Goal: Check status: Check status

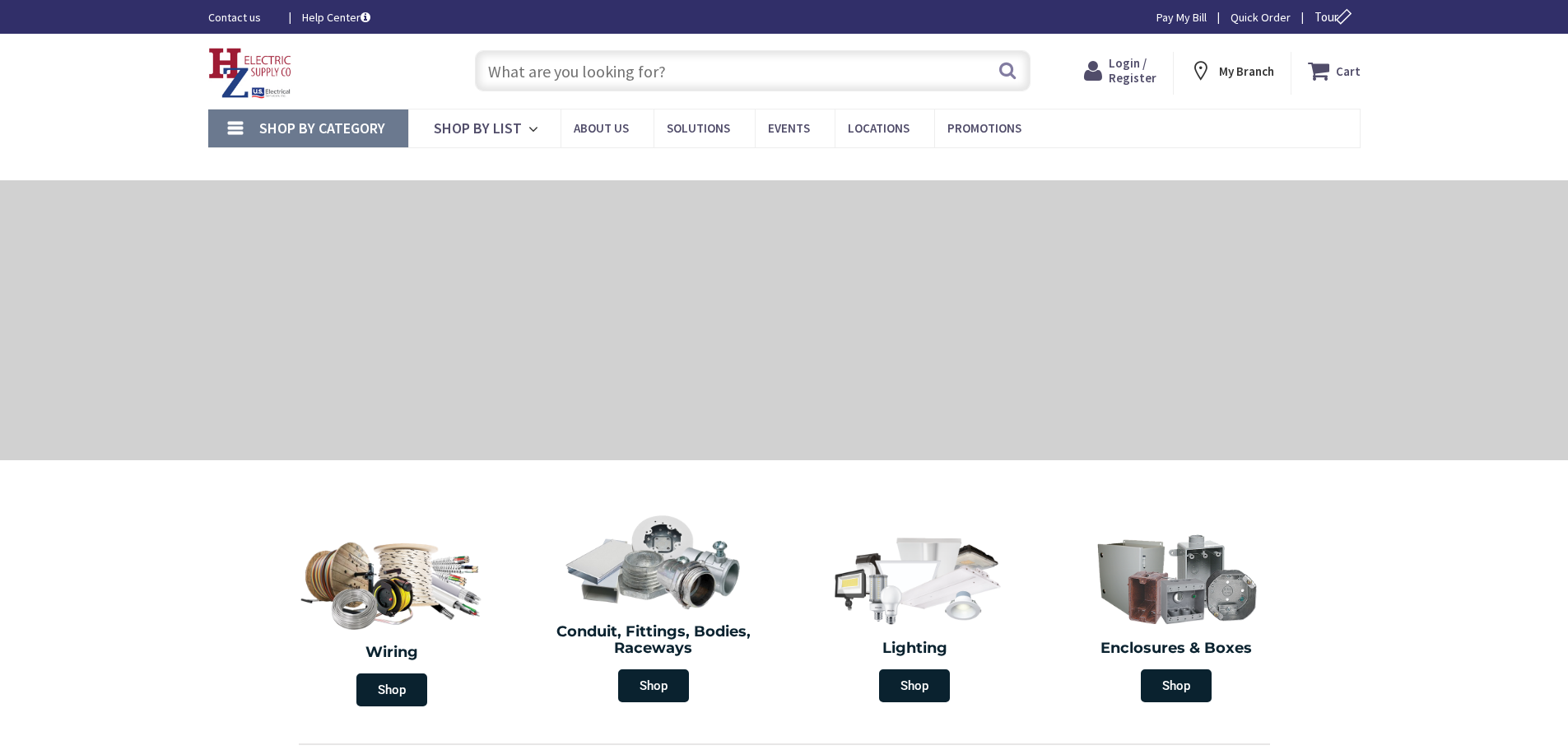
type input "[PERSON_NAME], [PERSON_NAME], CT 06268, [GEOGRAPHIC_DATA]"
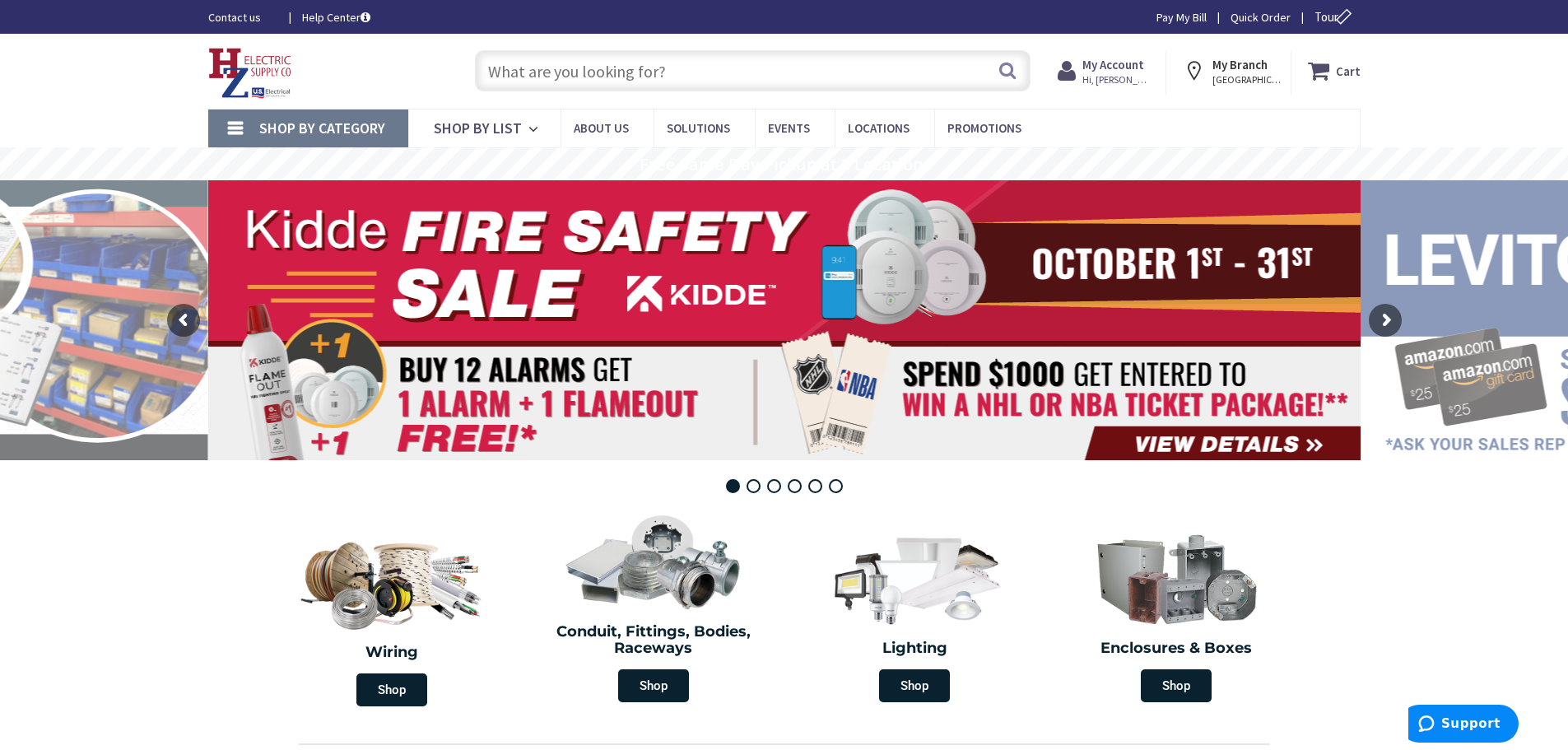
click at [484, 69] on input "text" at bounding box center [752, 71] width 556 height 42
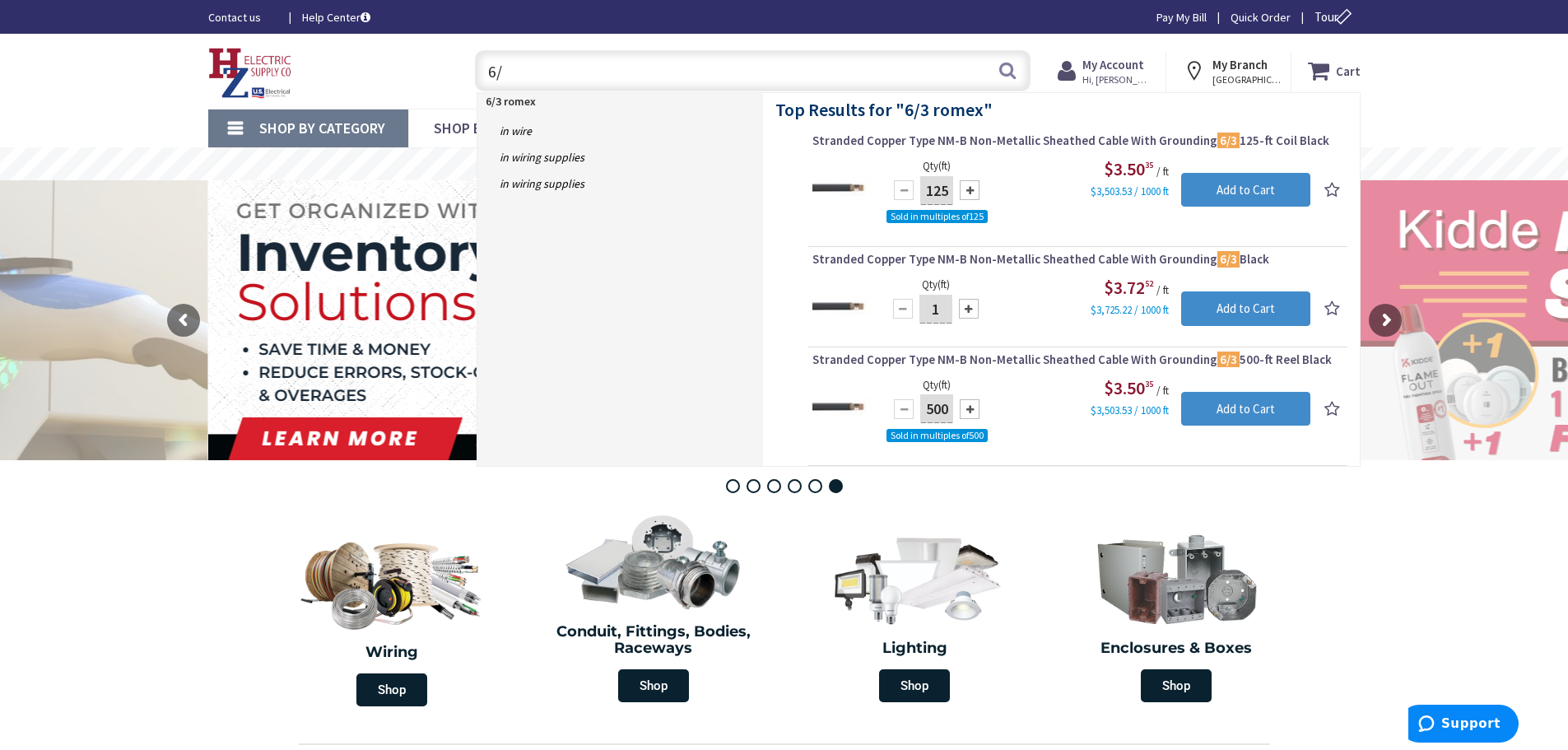
type input "6"
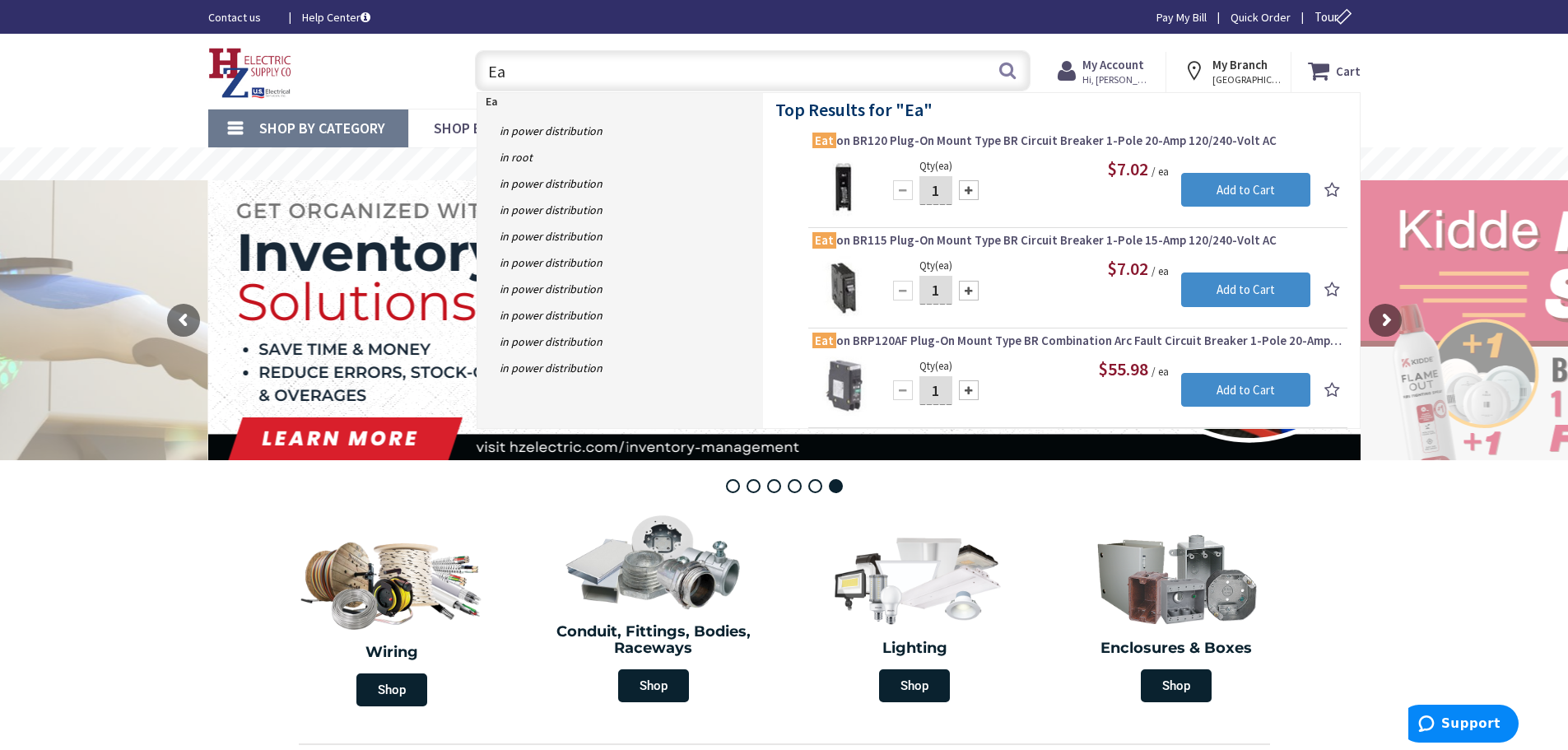
type input "E"
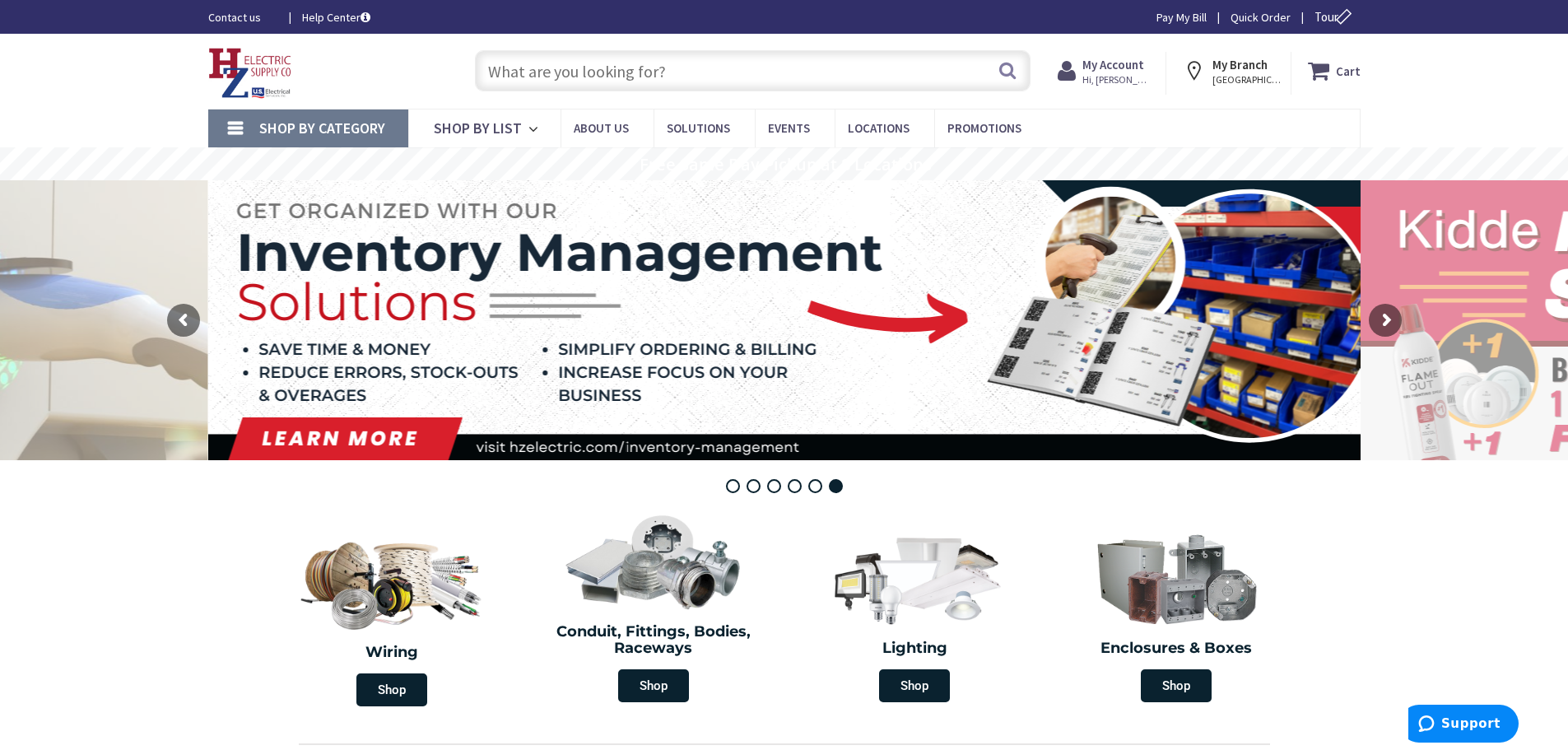
click at [1126, 60] on strong "My Account" at bounding box center [1113, 64] width 61 height 16
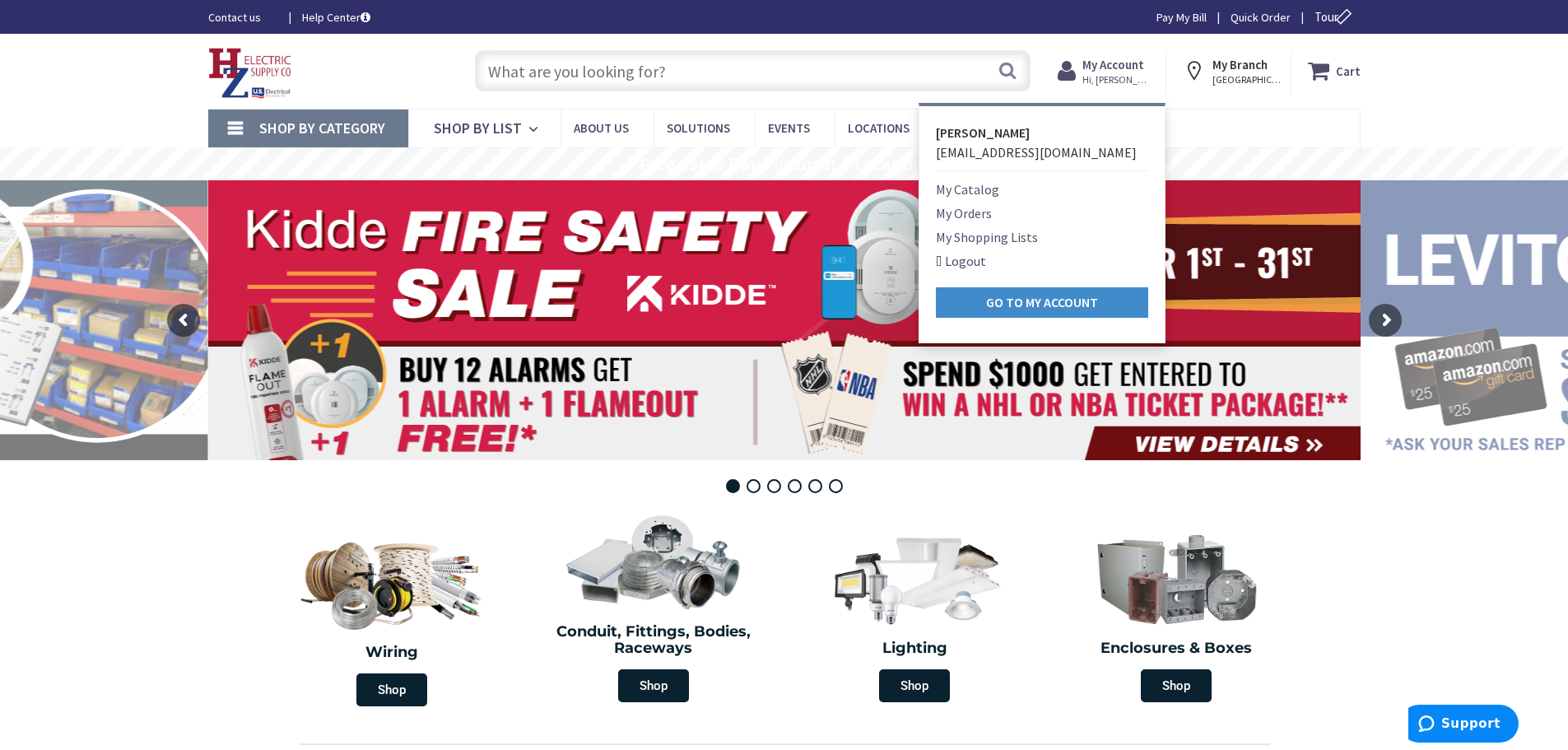
click at [968, 215] on link "My Orders" at bounding box center [963, 213] width 56 height 20
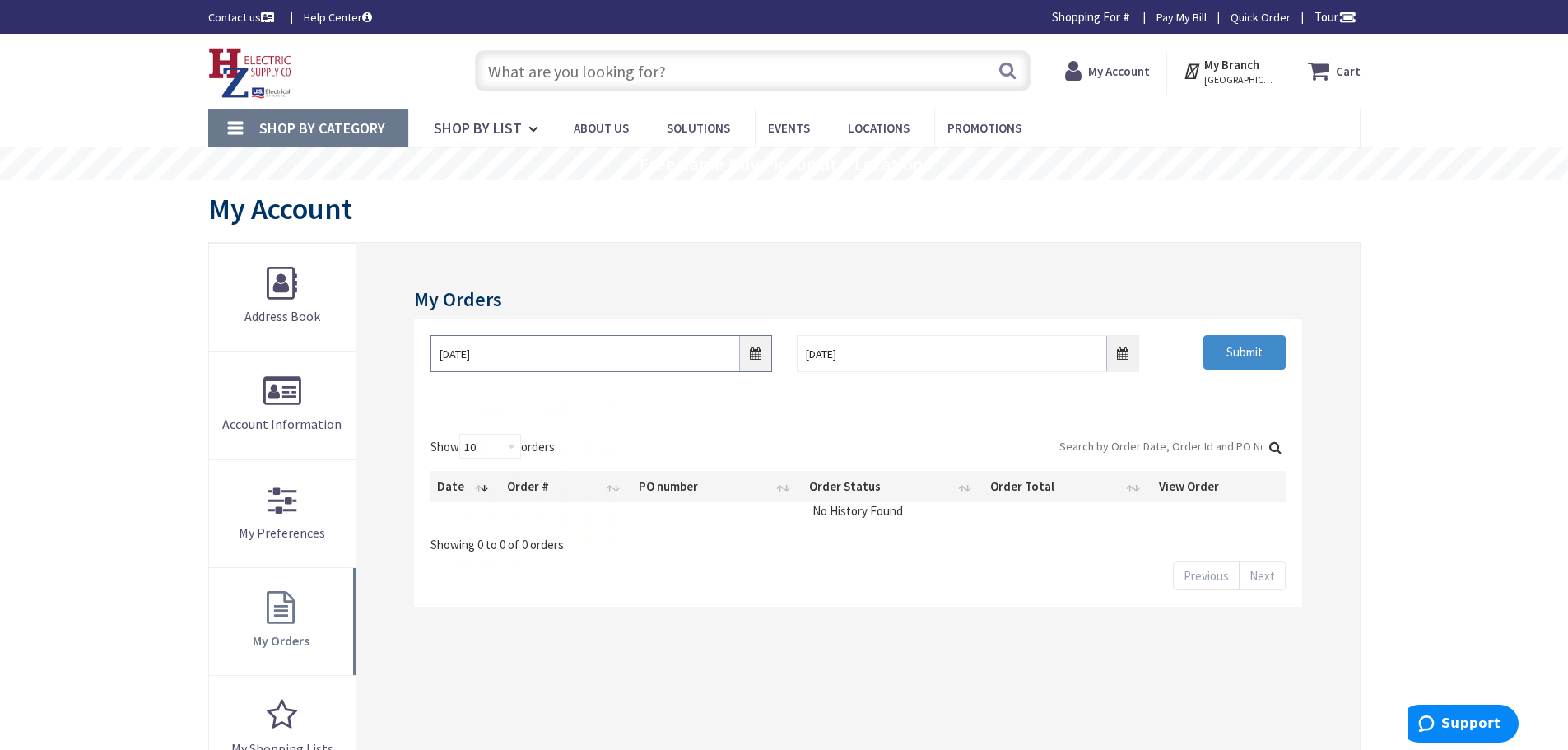
click at [757, 356] on input "9/26/2025" at bounding box center [600, 353] width 341 height 37
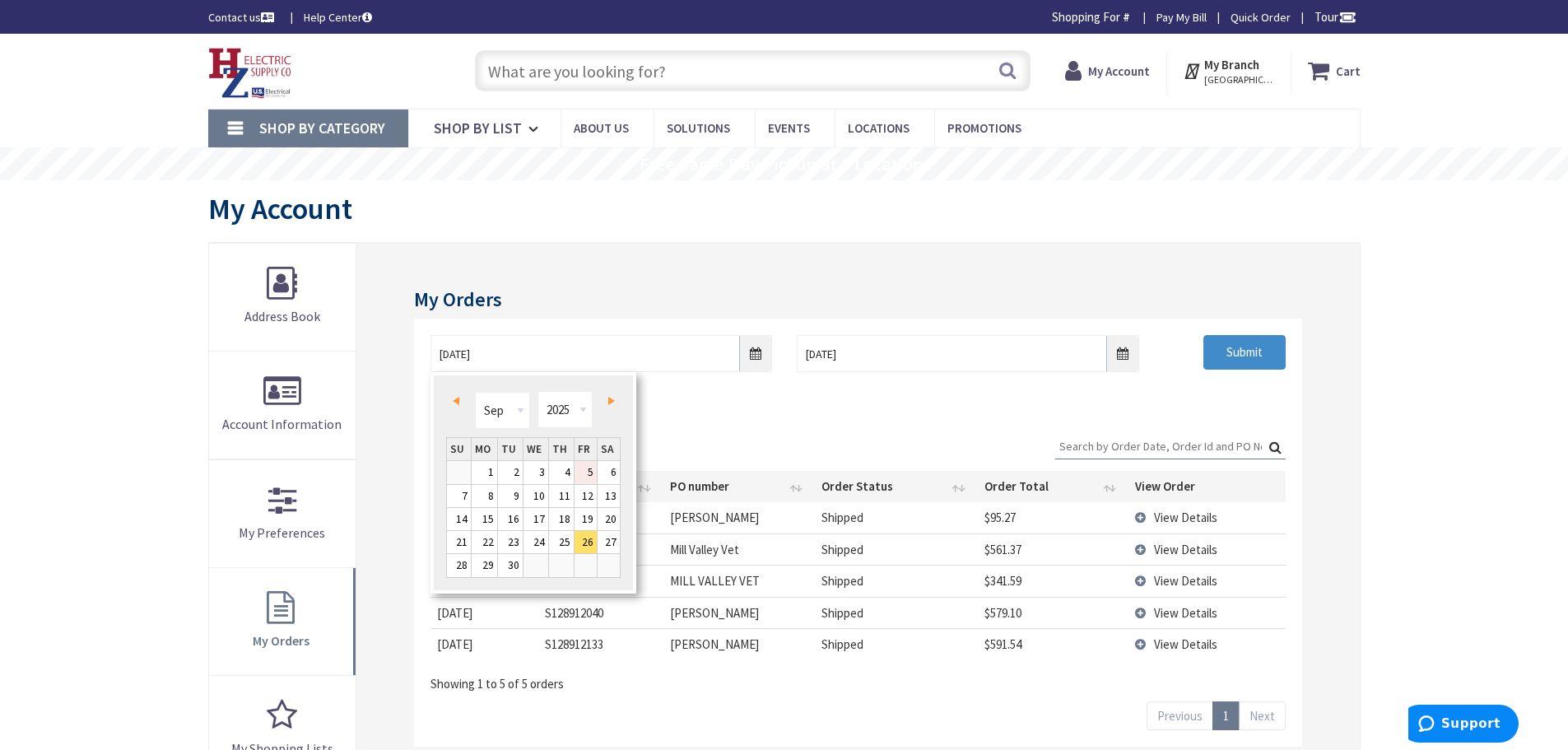
click at [588, 477] on link "5" at bounding box center [586, 472] width 22 height 22
type input "09/05/2025"
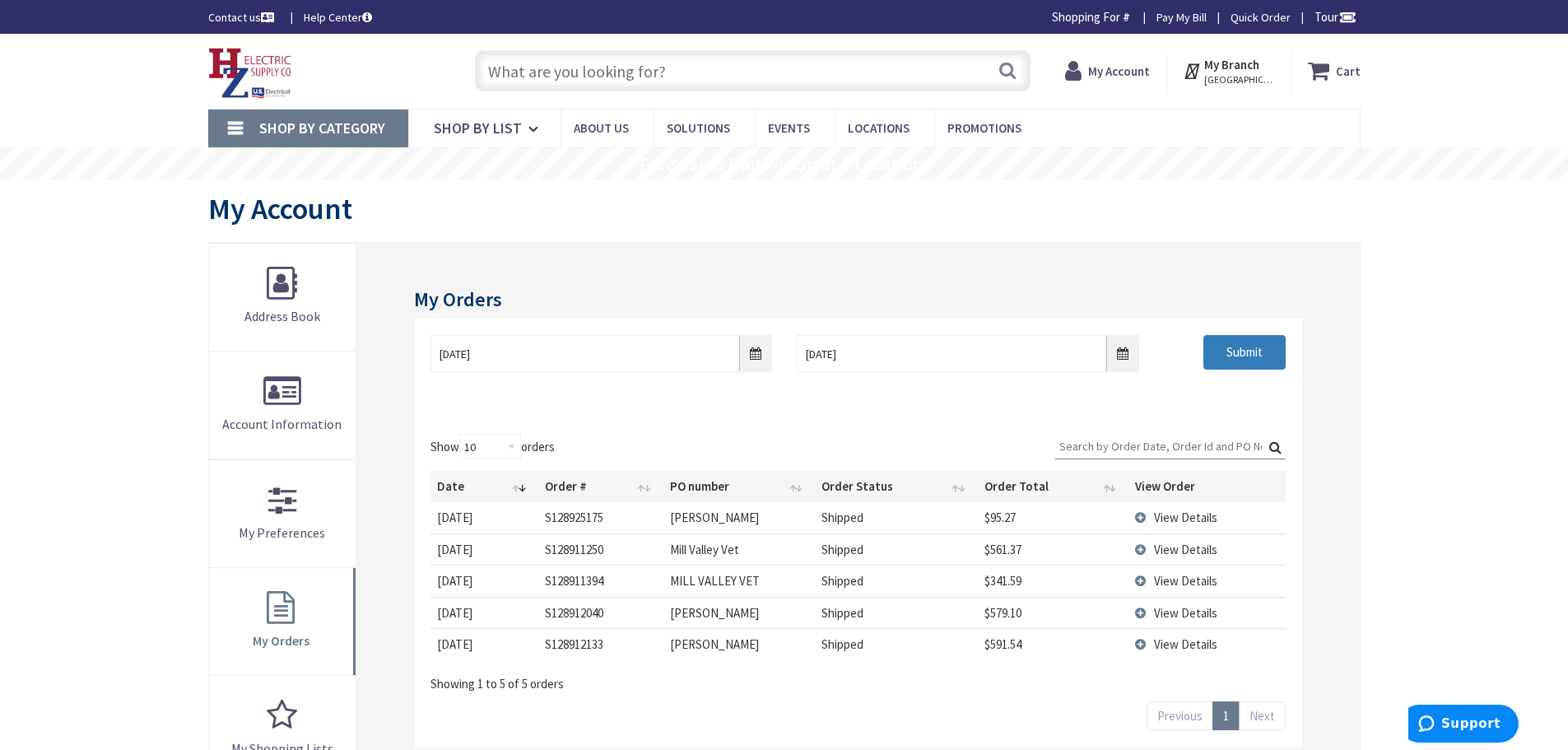
click at [1232, 349] on input "Submit" at bounding box center [1244, 352] width 82 height 35
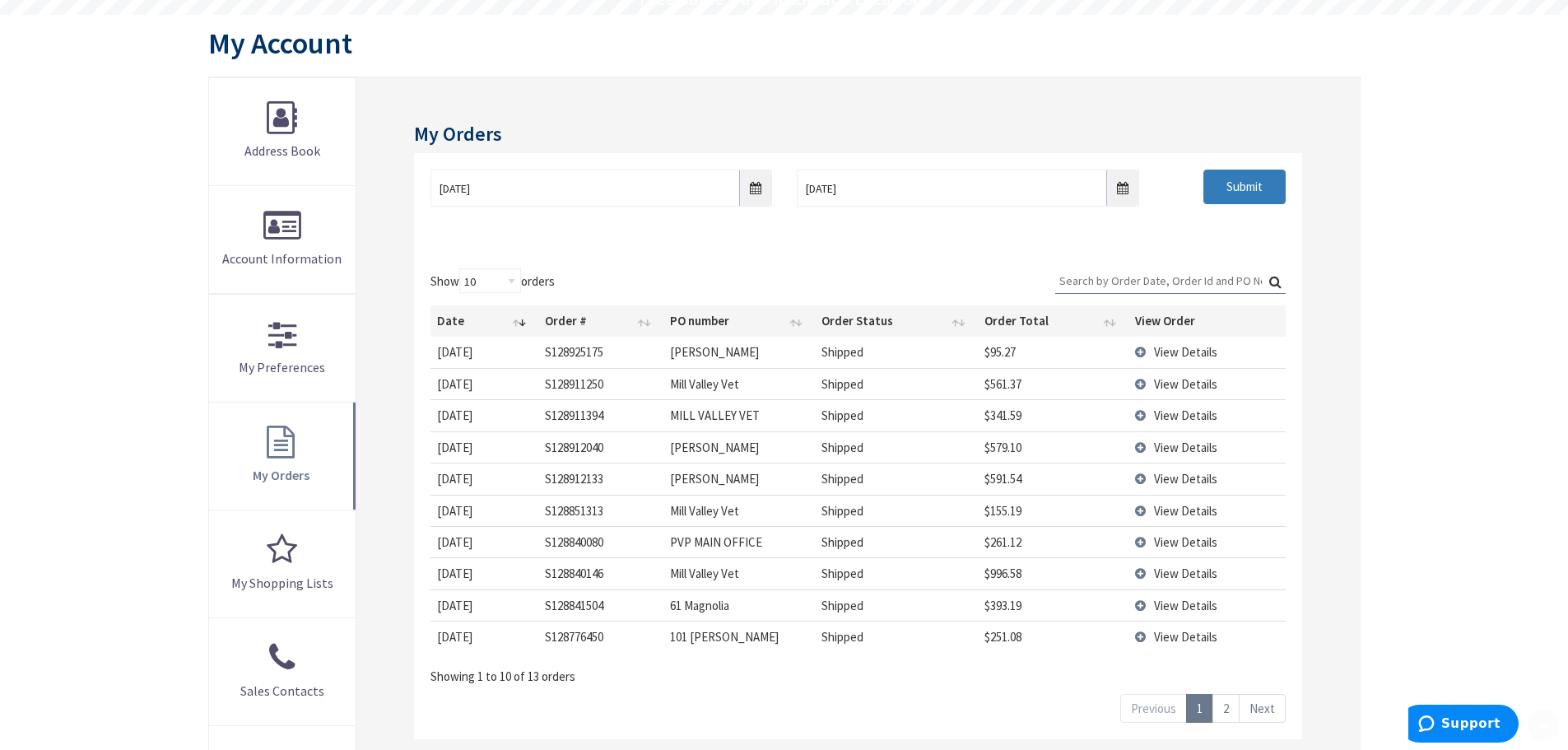
scroll to position [247, 0]
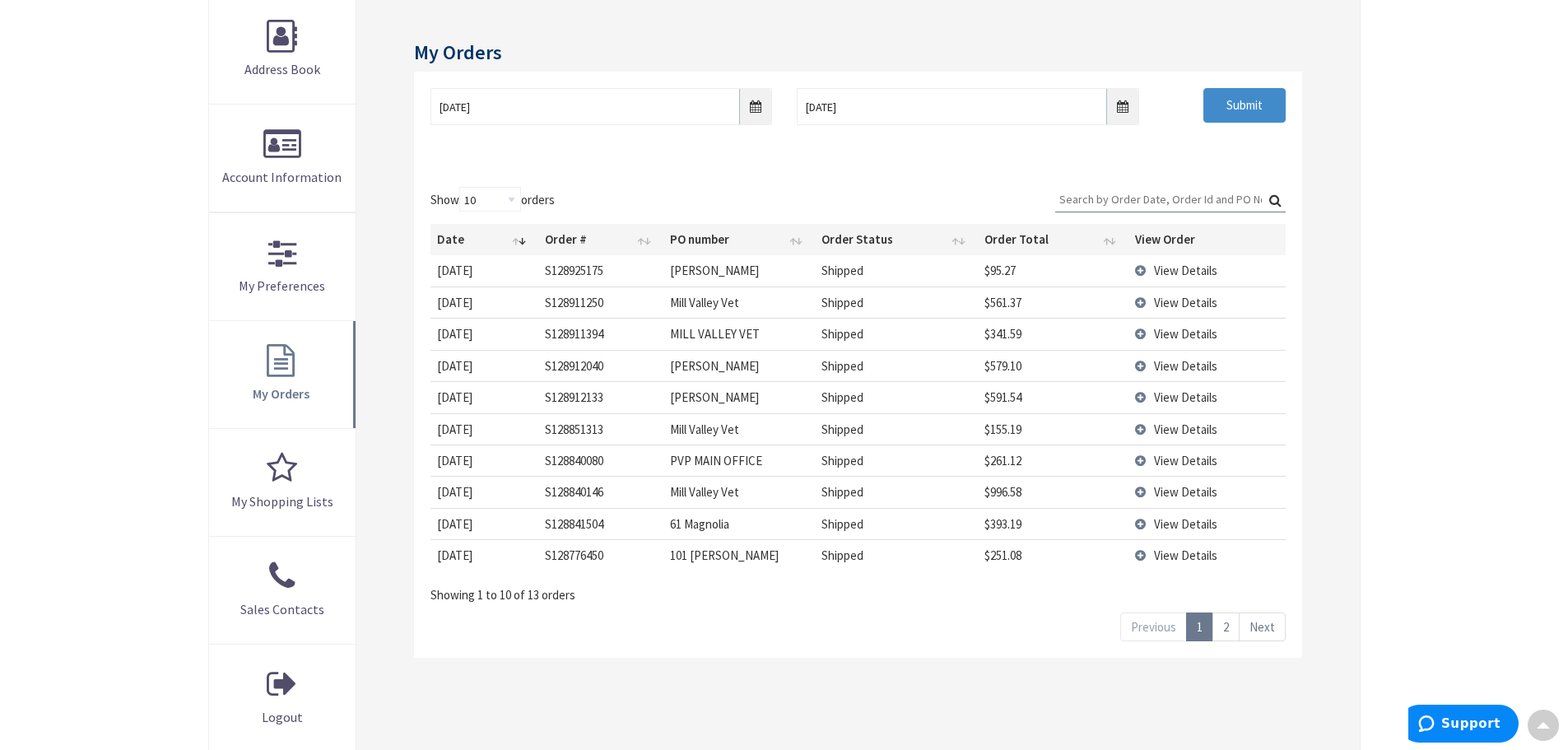
click at [1174, 368] on span "View Details" at bounding box center [1185, 365] width 63 height 16
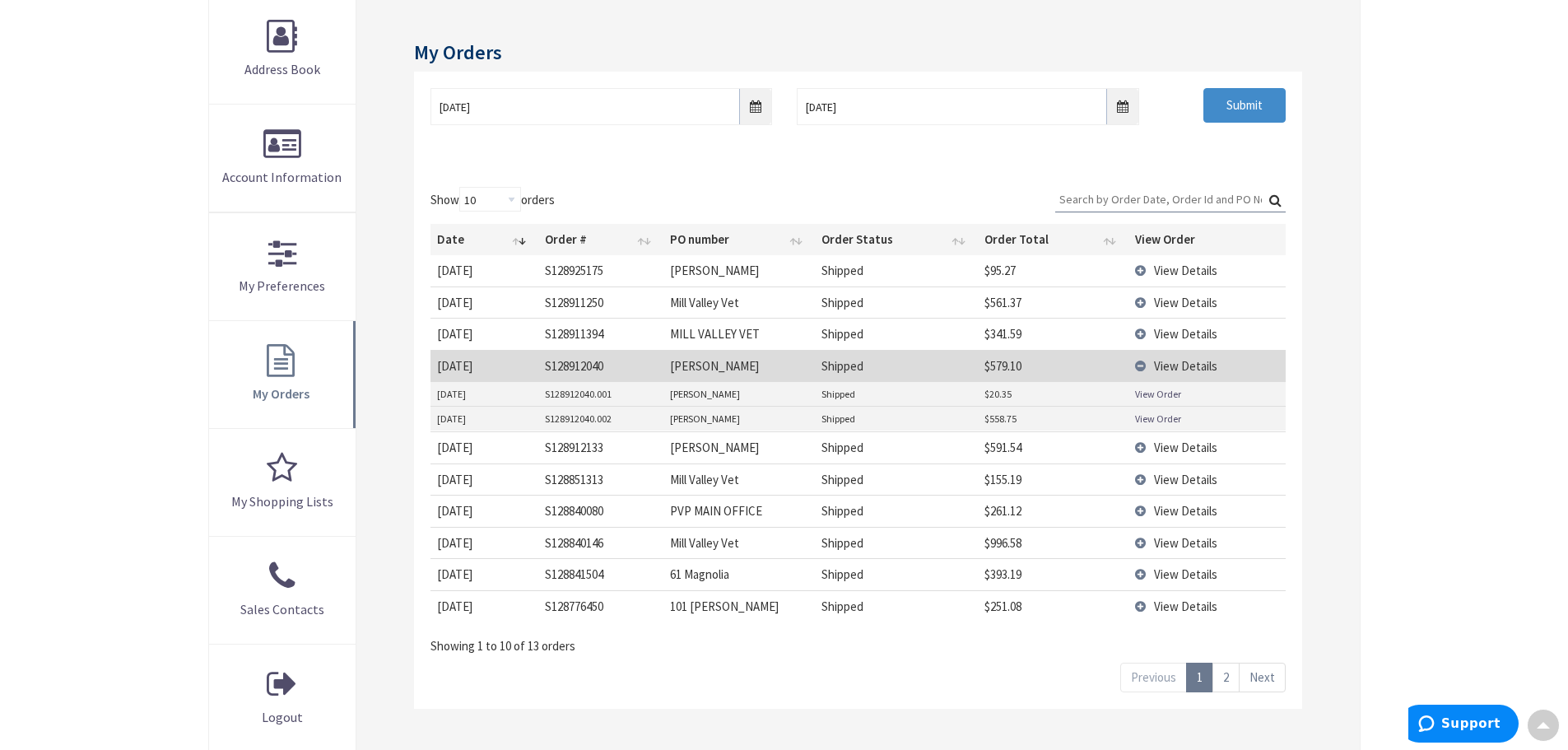
click at [1162, 395] on link "View Order" at bounding box center [1158, 394] width 46 height 14
click at [1142, 418] on link "View Order" at bounding box center [1158, 418] width 46 height 14
click at [1167, 449] on span "View Details" at bounding box center [1185, 447] width 63 height 16
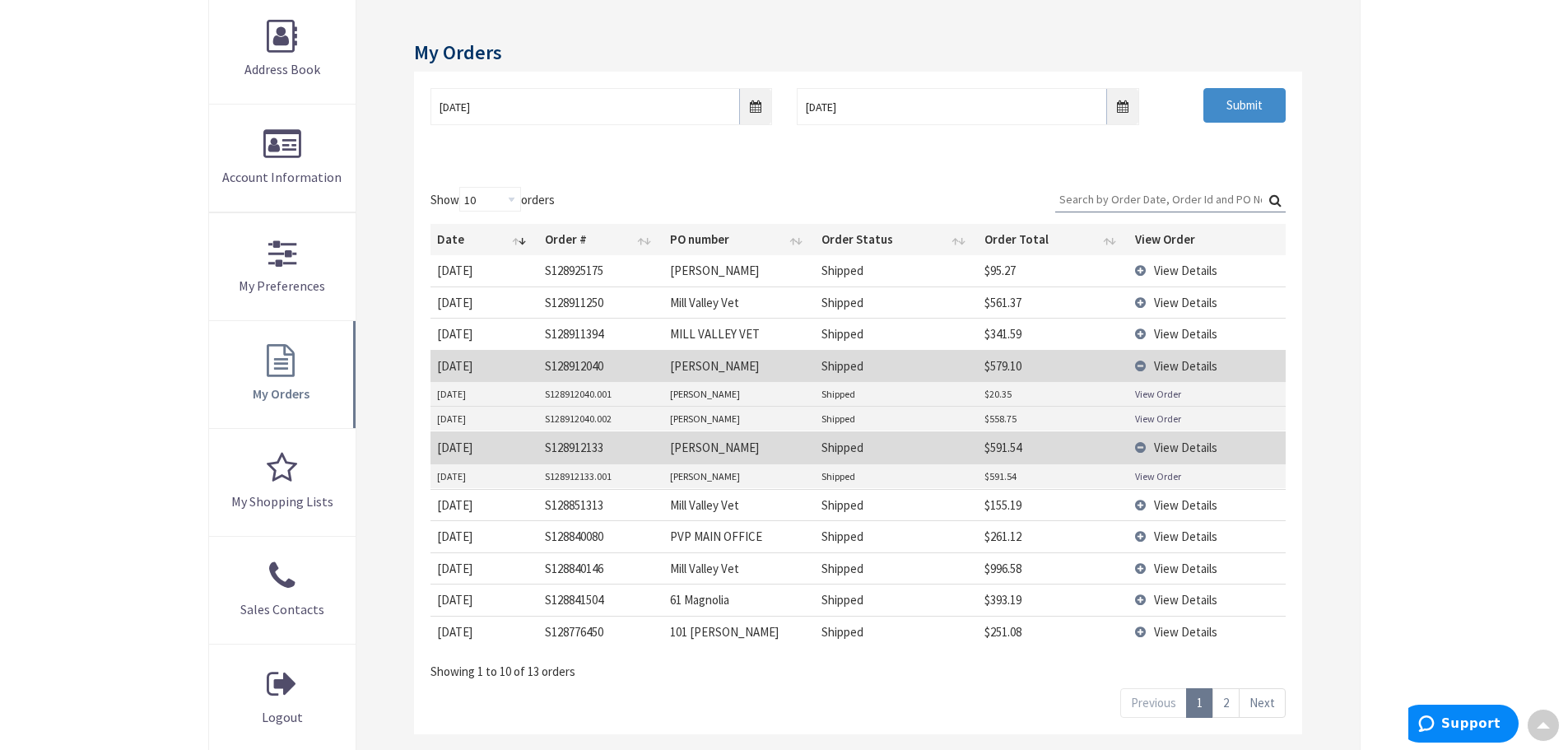
click at [1157, 475] on link "View Order" at bounding box center [1158, 476] width 46 height 14
click at [1169, 602] on span "View Details" at bounding box center [1185, 600] width 63 height 16
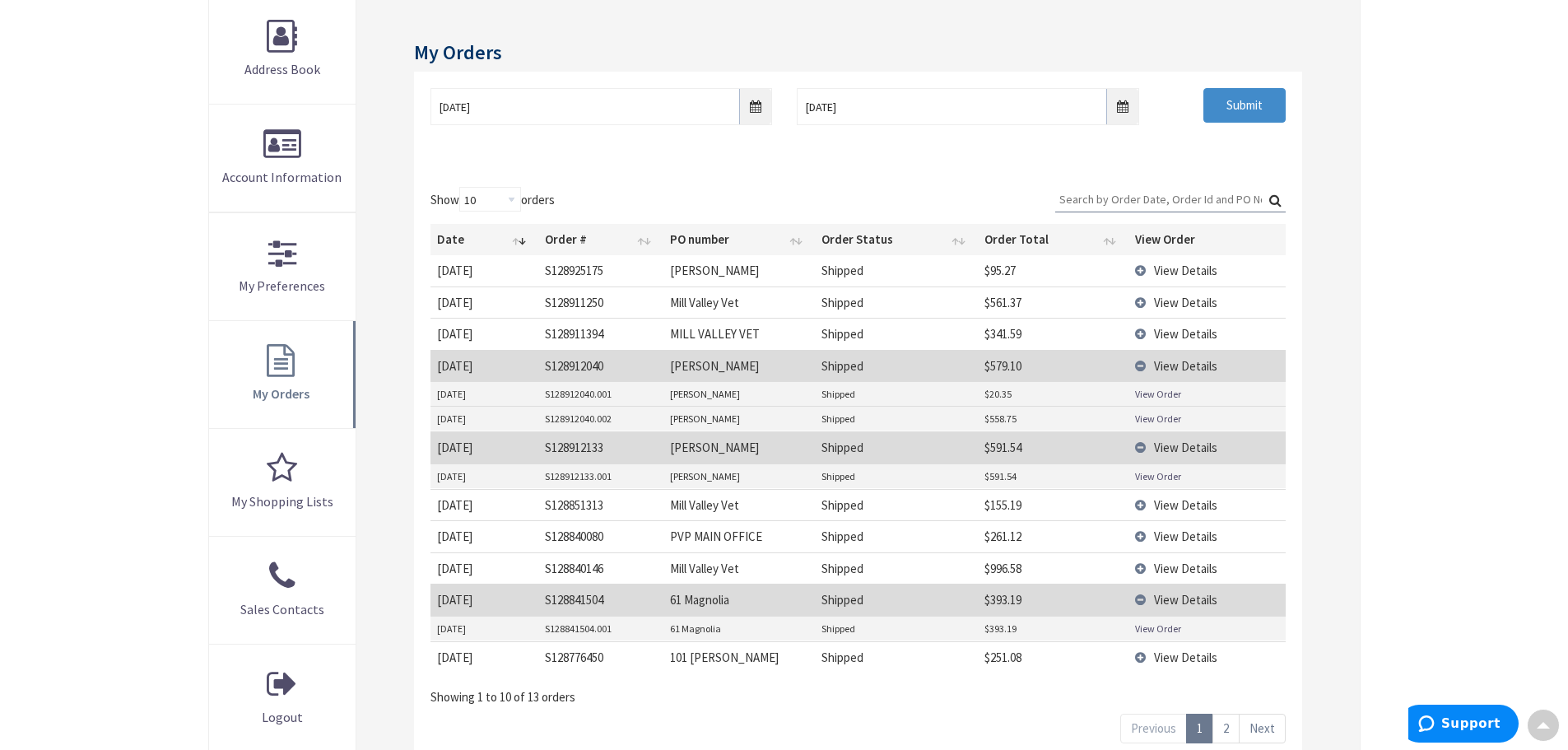
click at [1157, 632] on link "View Order" at bounding box center [1158, 628] width 46 height 14
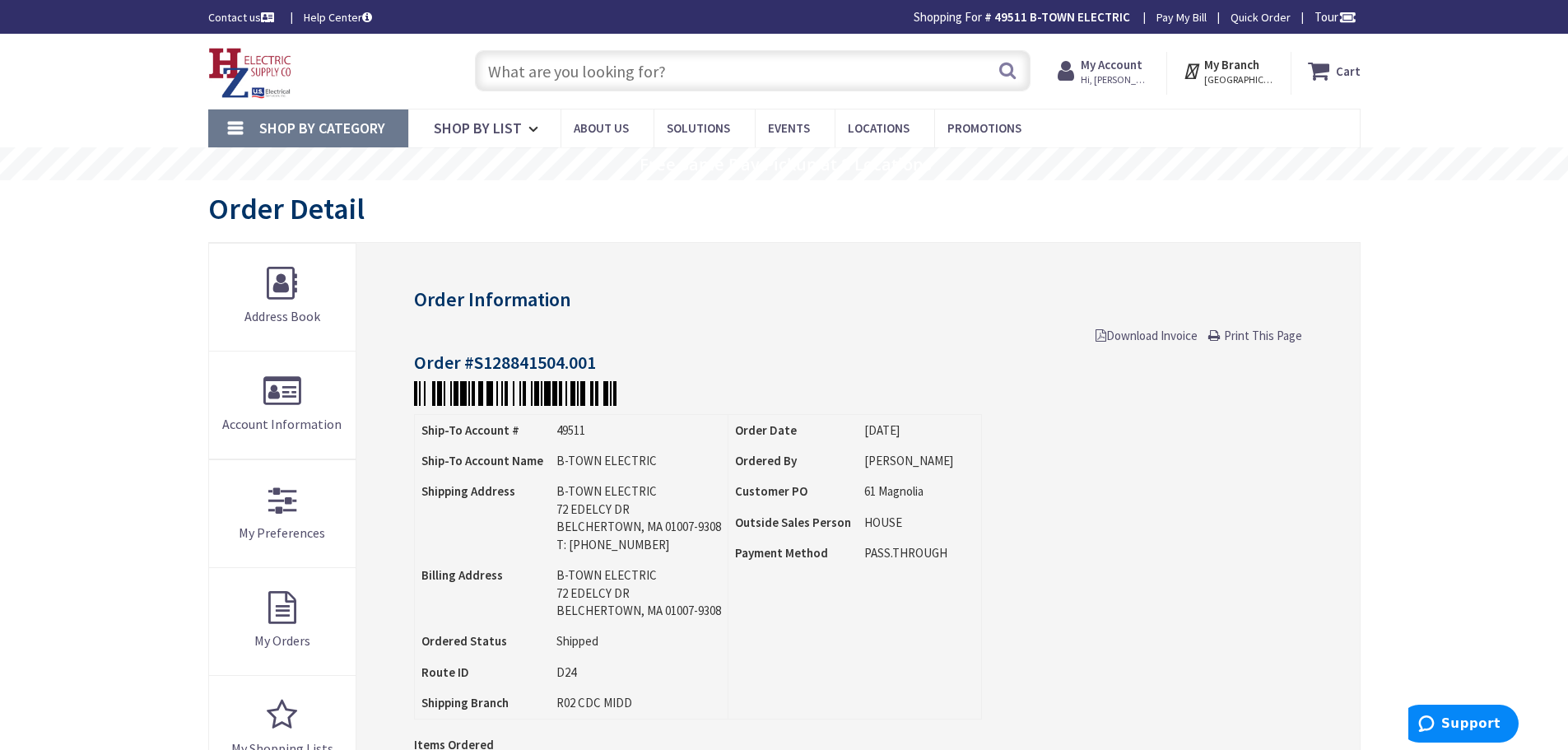
click at [496, 62] on input "text" at bounding box center [752, 71] width 556 height 42
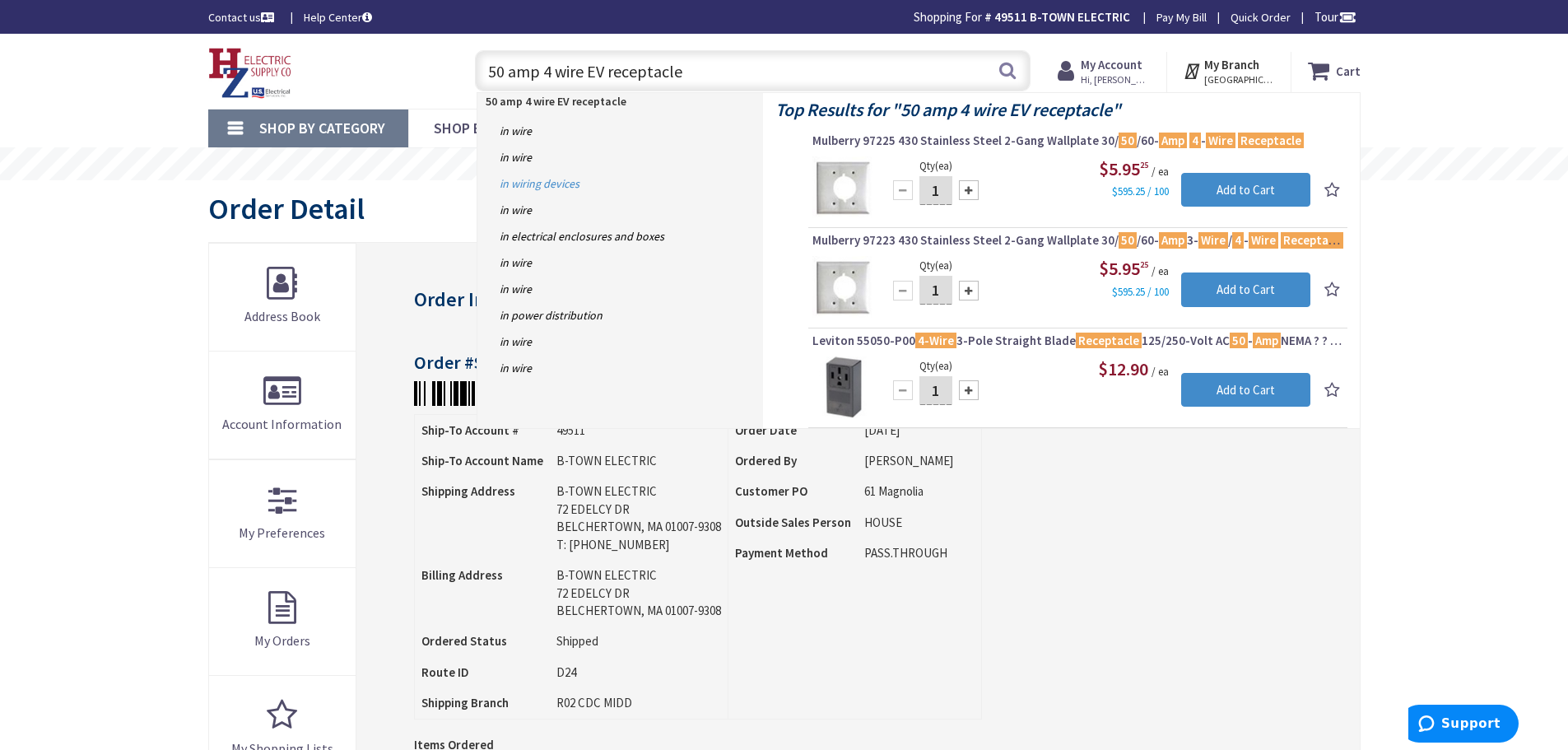
type input "50 amp 4 wire EV receptacle"
click at [534, 186] on link "in Wiring Devices" at bounding box center [620, 184] width 286 height 27
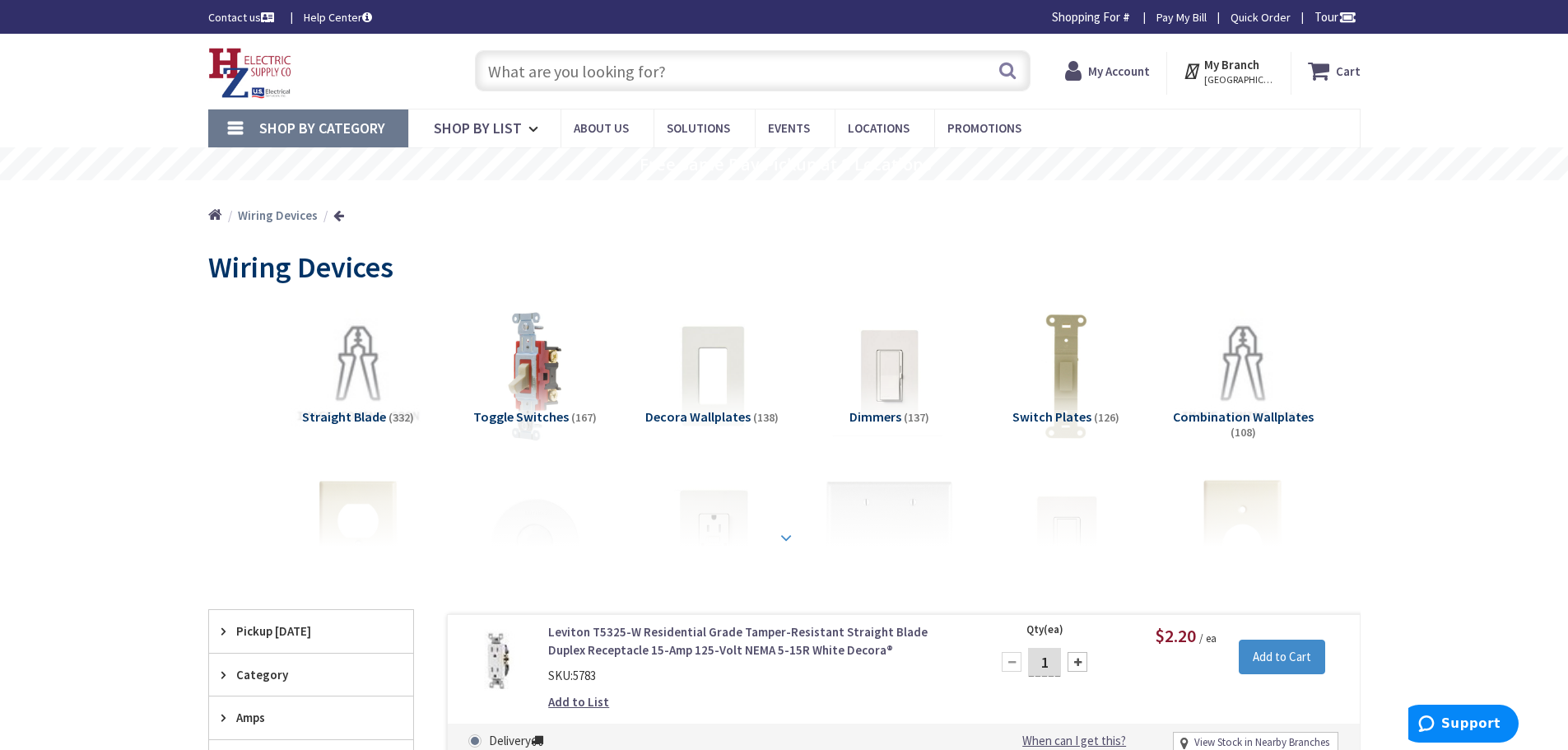
click at [782, 538] on strong at bounding box center [786, 537] width 20 height 18
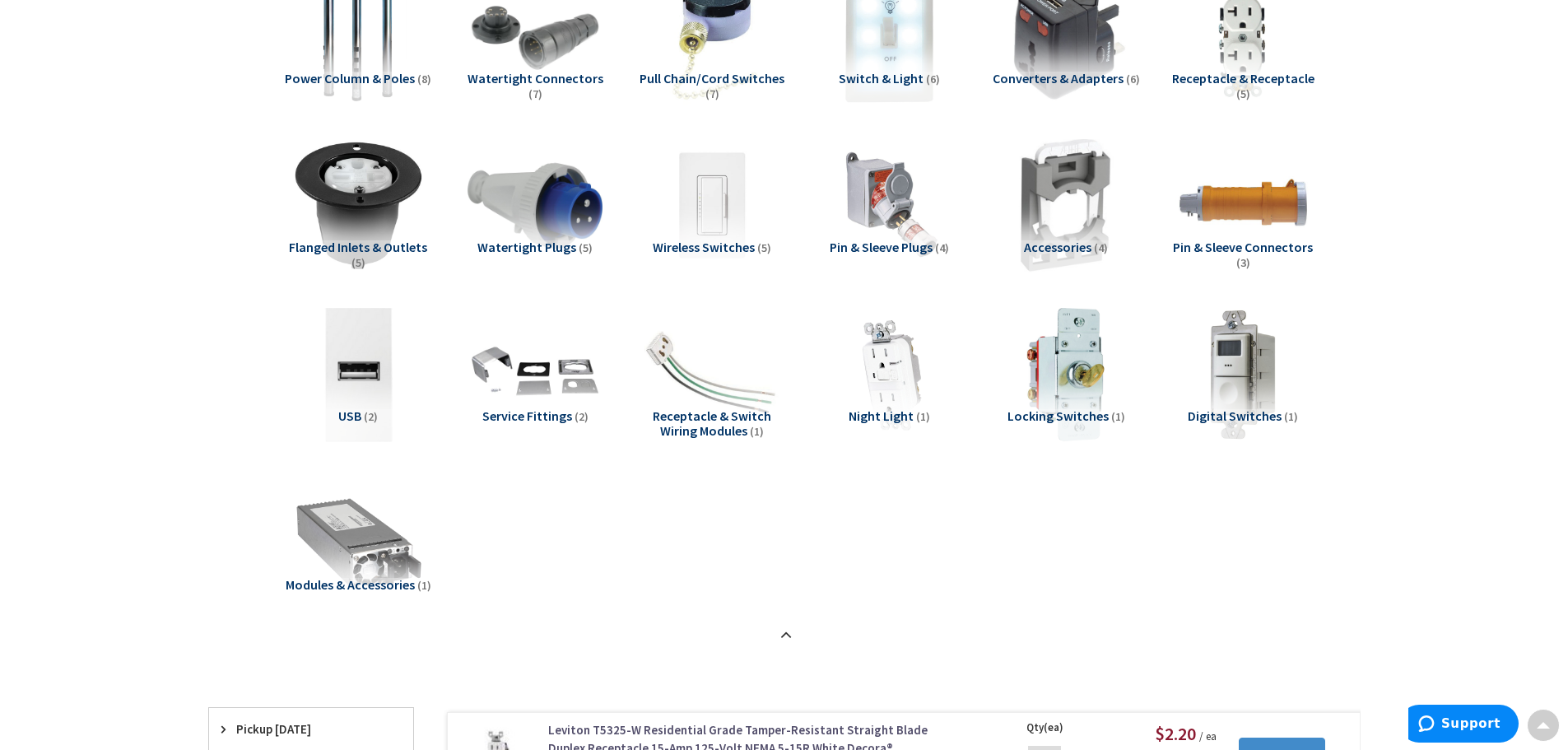
scroll to position [1070, 0]
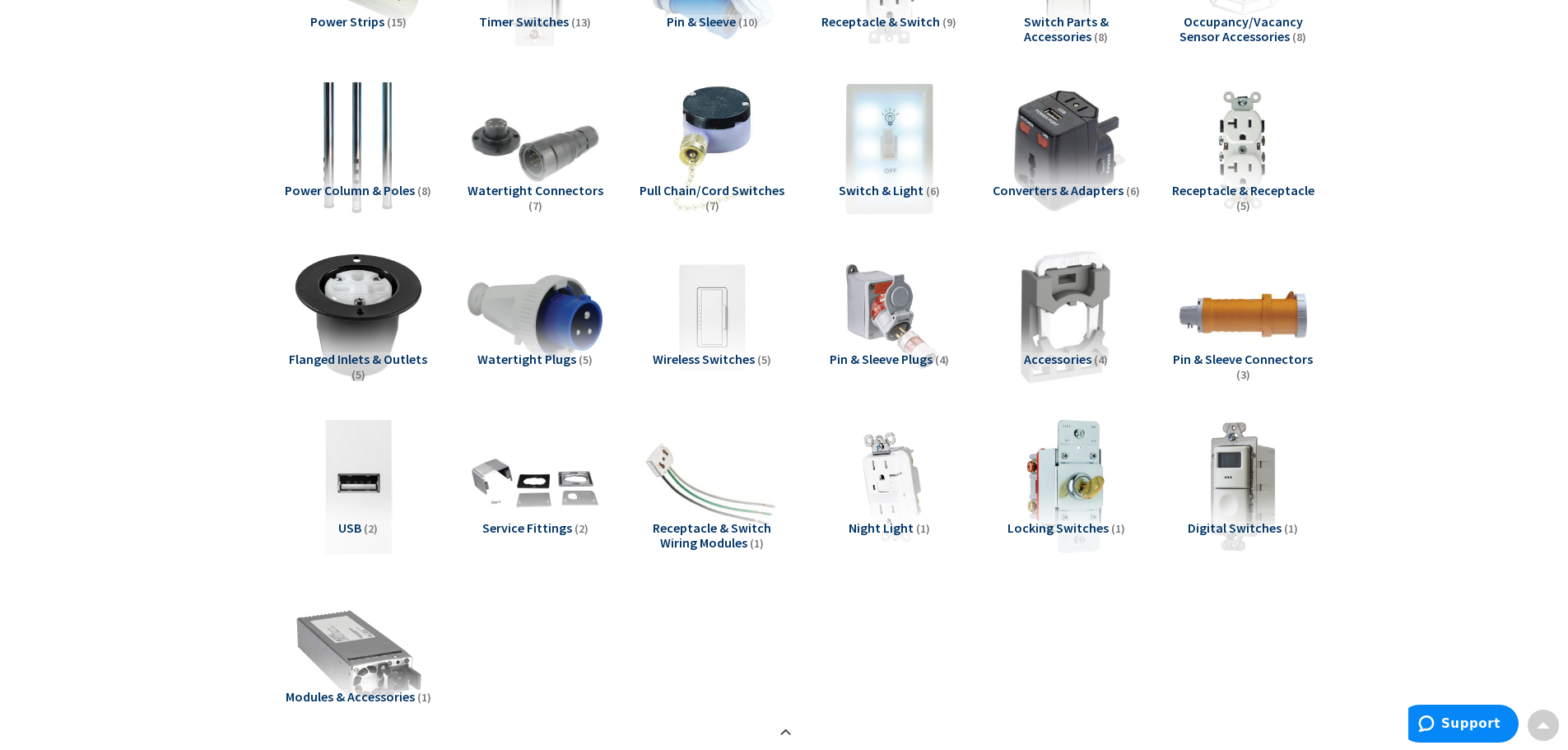
click at [1217, 192] on span "Receptacle & Receptacle" at bounding box center [1242, 190] width 142 height 17
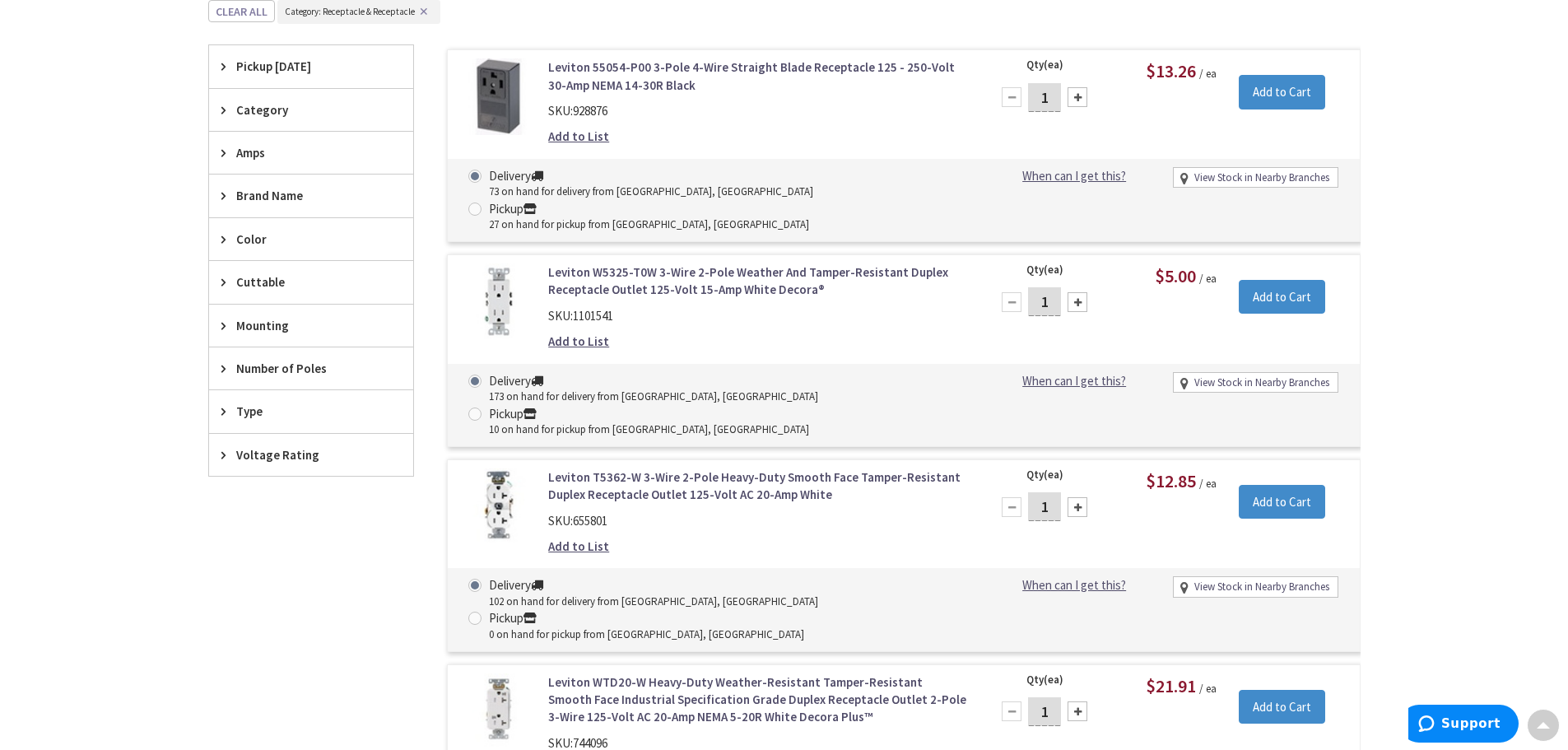
scroll to position [1777, 0]
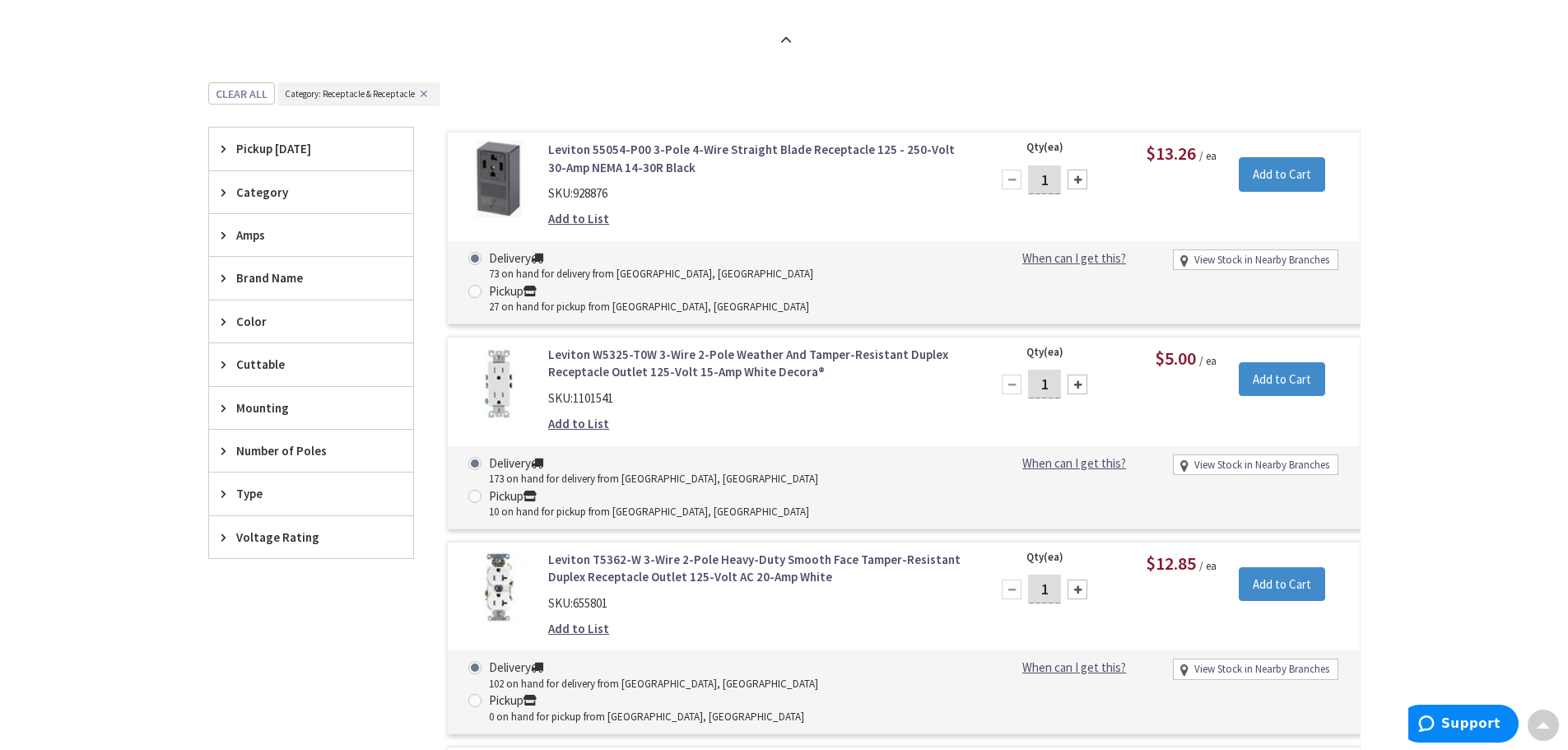
click at [228, 190] on icon at bounding box center [228, 192] width 12 height 12
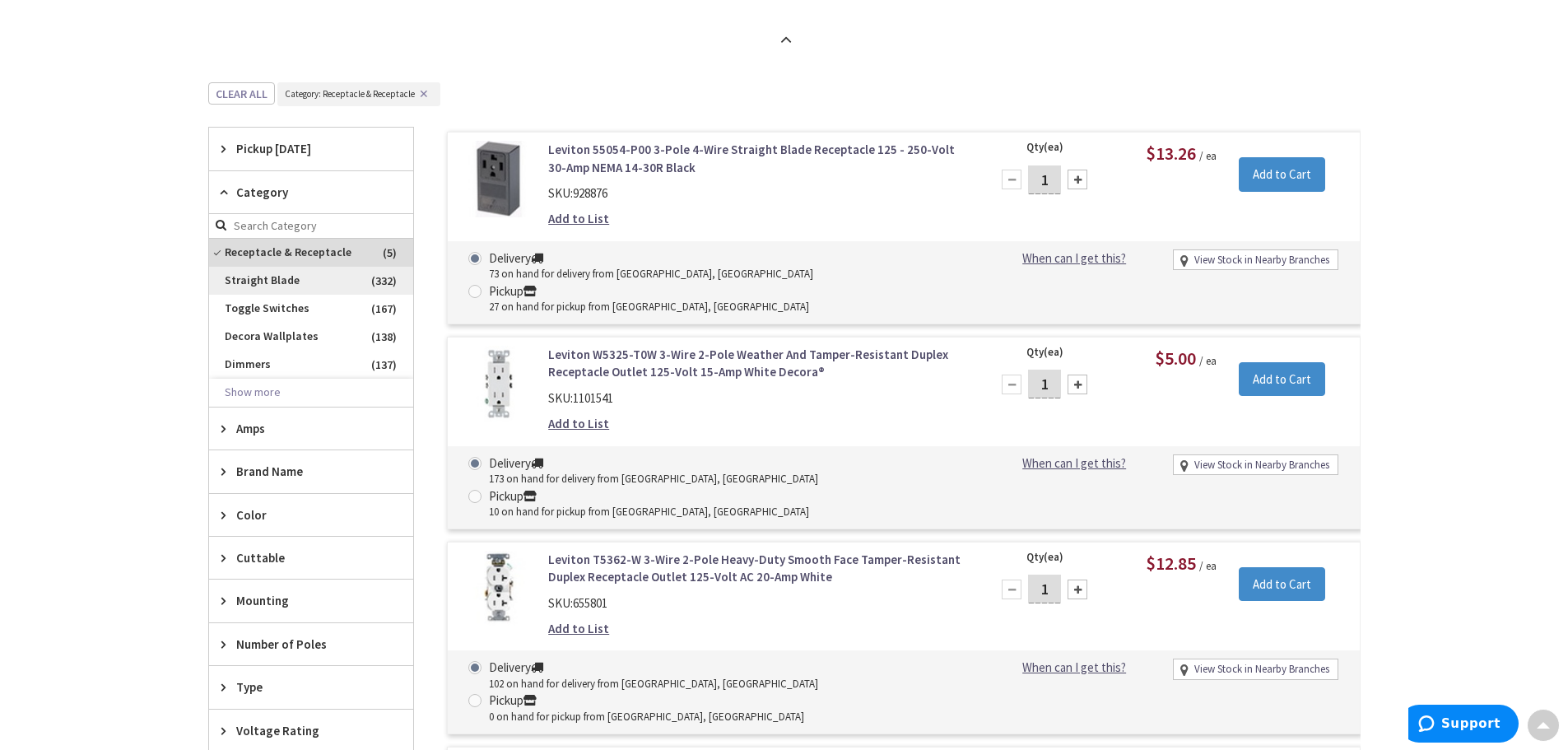
click at [294, 280] on span "Straight Blade" at bounding box center [311, 281] width 204 height 28
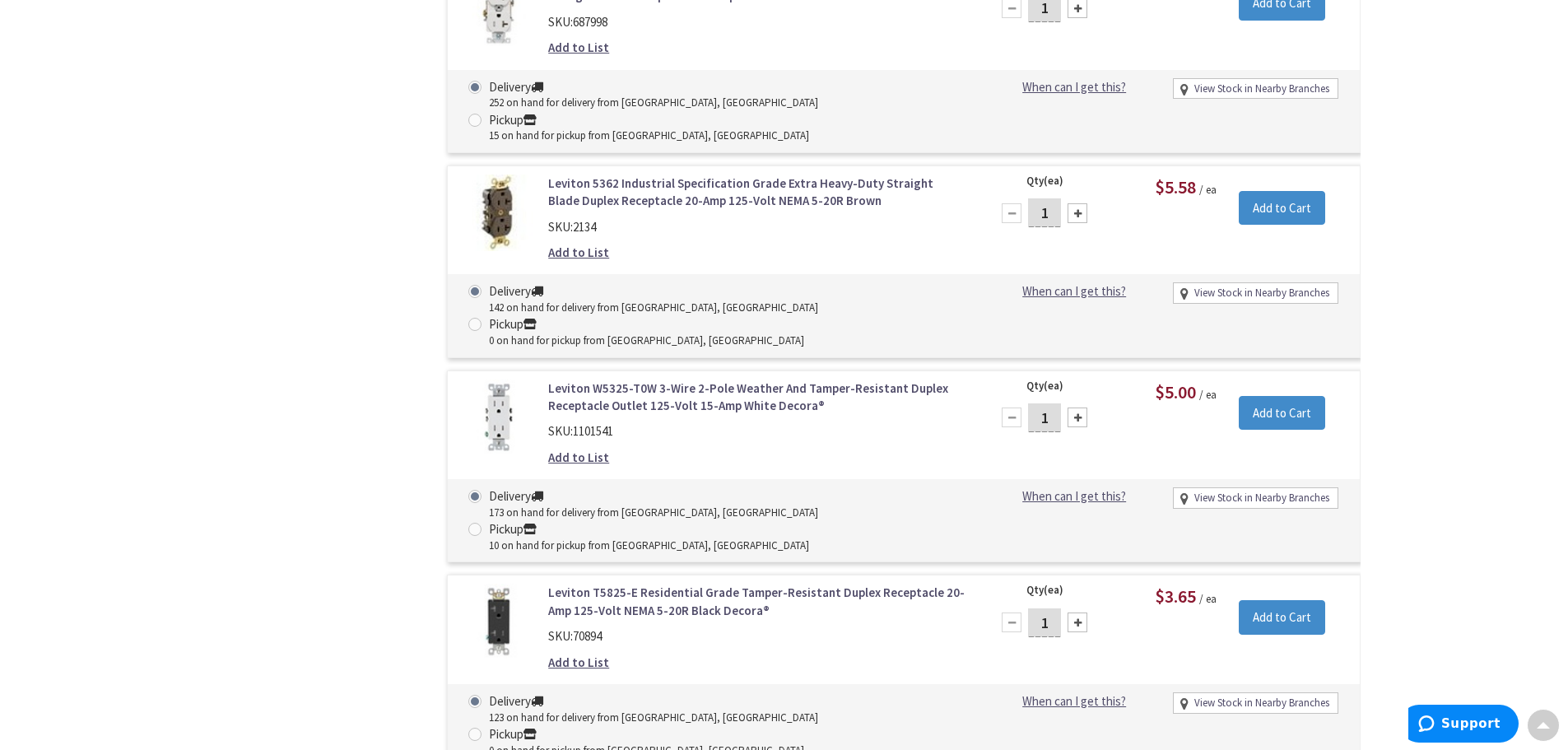
scroll to position [10255, 0]
